Goal: Navigation & Orientation: Find specific page/section

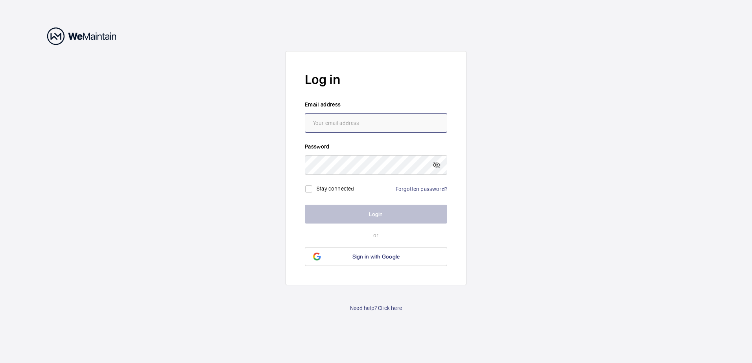
type input "[PERSON_NAME][EMAIL_ADDRESS][PERSON_NAME][DOMAIN_NAME]"
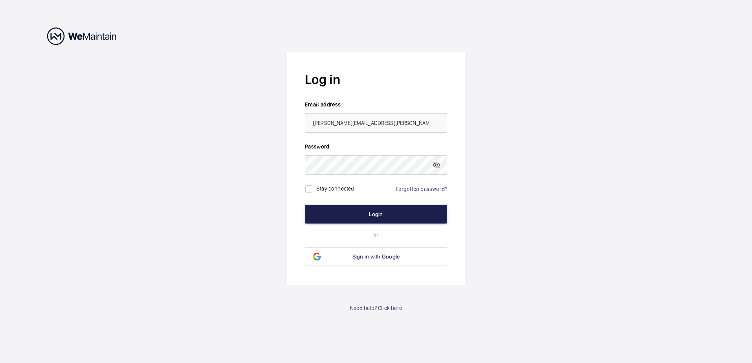
click at [361, 213] on button "Login" at bounding box center [376, 214] width 142 height 19
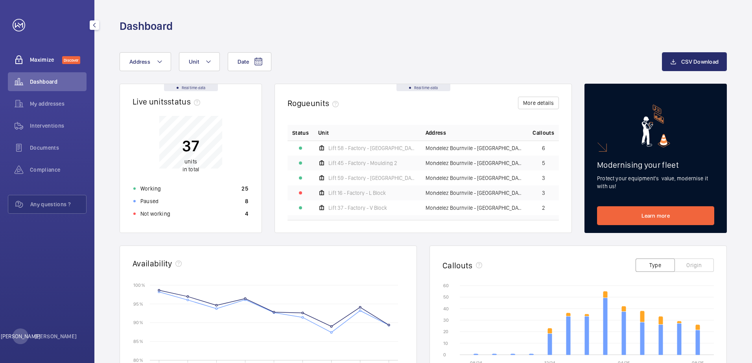
click at [43, 59] on span "Maximize" at bounding box center [46, 60] width 32 height 8
